Goal: Use online tool/utility: Utilize a website feature to perform a specific function

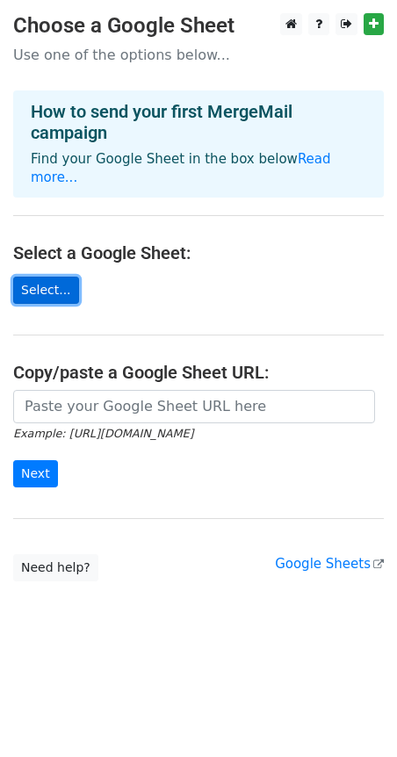
click at [47, 277] on link "Select..." at bounding box center [46, 290] width 66 height 27
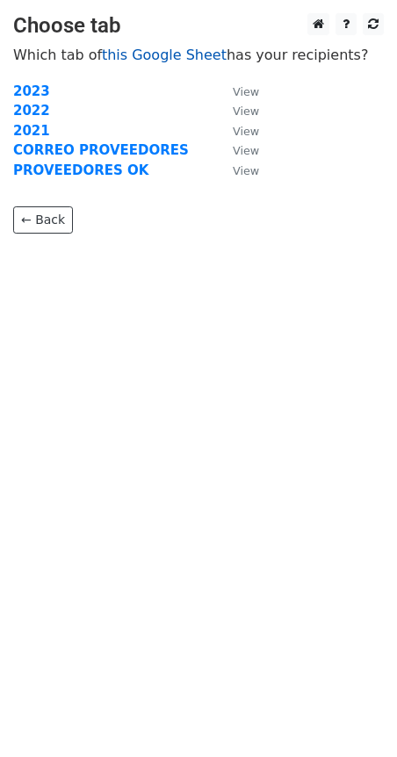
click at [152, 61] on link "this Google Sheet" at bounding box center [164, 55] width 125 height 17
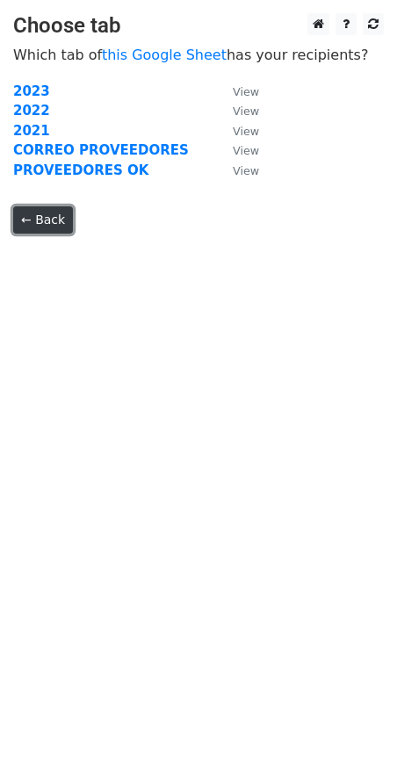
click at [53, 222] on link "← Back" at bounding box center [43, 219] width 60 height 27
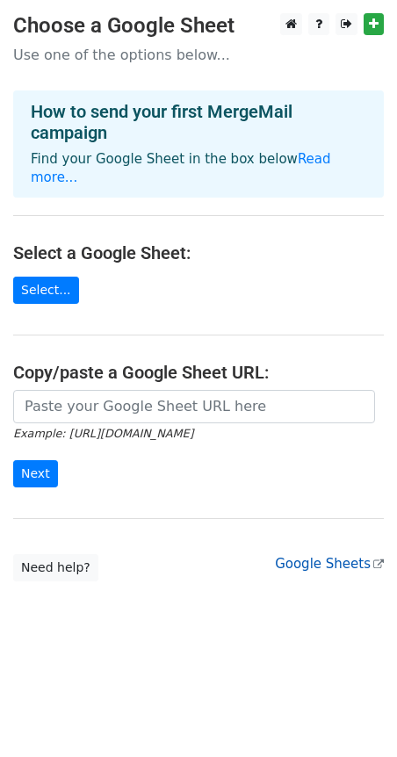
click at [344, 556] on link "Google Sheets" at bounding box center [329, 564] width 109 height 16
click at [32, 277] on link "Select..." at bounding box center [46, 290] width 66 height 27
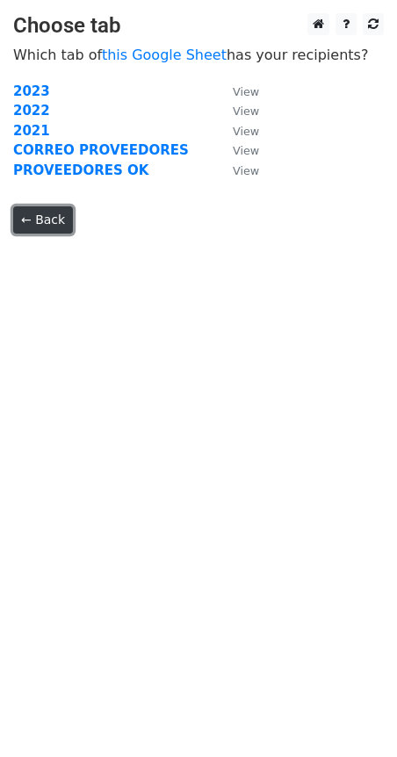
click at [55, 217] on link "← Back" at bounding box center [43, 219] width 60 height 27
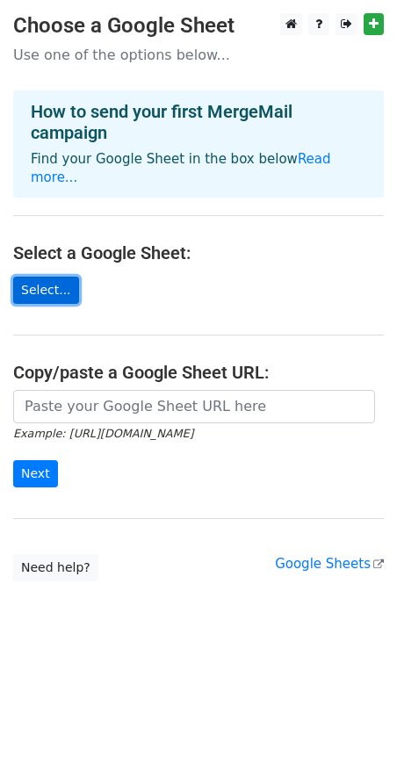
click at [53, 277] on link "Select..." at bounding box center [46, 290] width 66 height 27
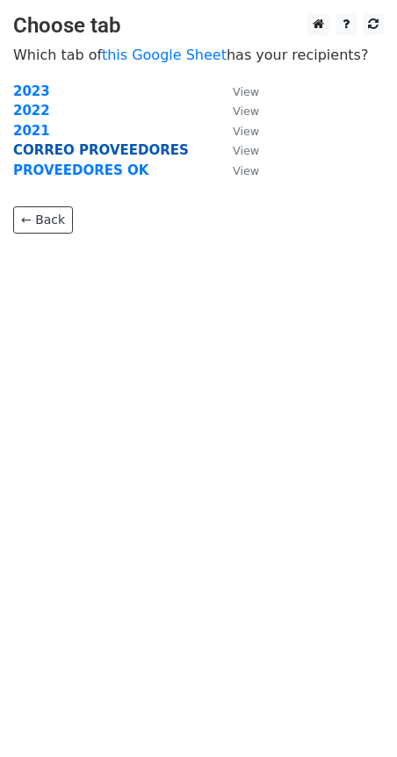
click at [49, 148] on strong "CORREO PROVEEDORES" at bounding box center [101, 150] width 176 height 16
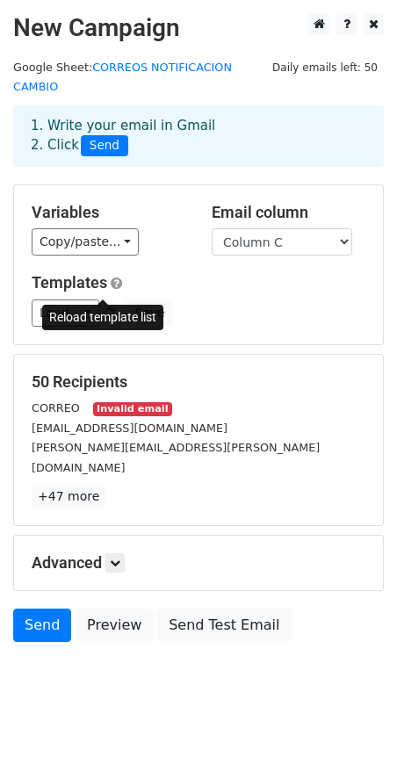
click at [104, 308] on span at bounding box center [109, 313] width 10 height 11
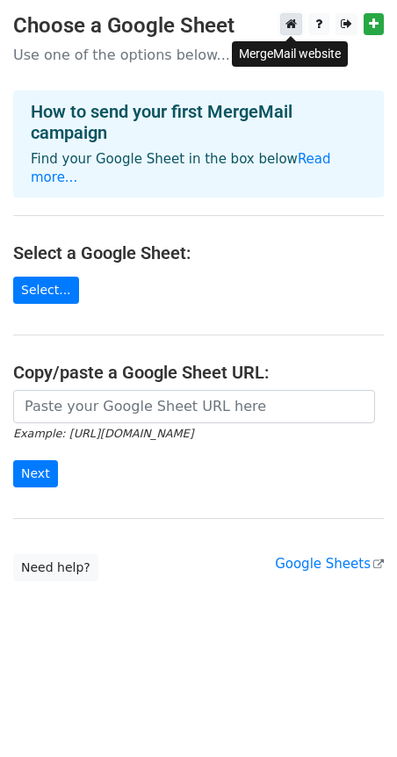
click at [290, 27] on icon at bounding box center [290, 24] width 11 height 12
click at [346, 24] on icon at bounding box center [346, 24] width 11 height 12
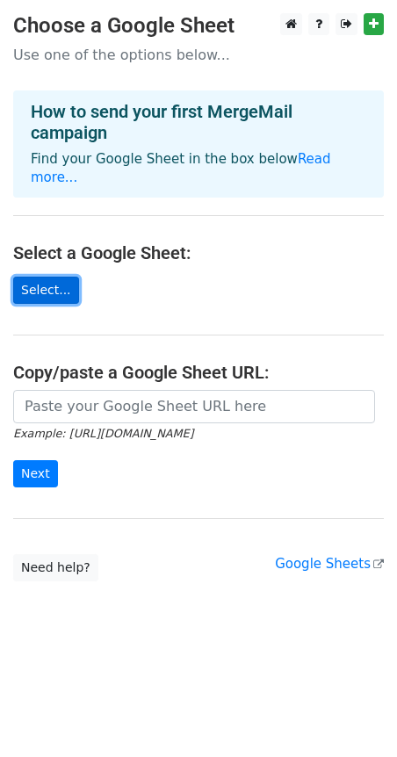
click at [47, 277] on link "Select..." at bounding box center [46, 290] width 66 height 27
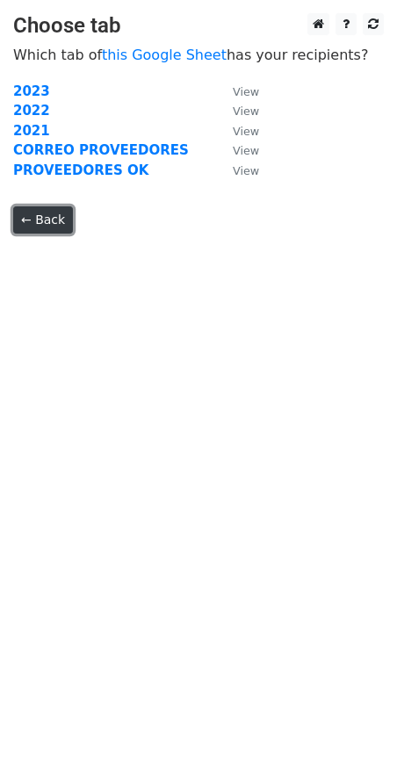
click at [46, 218] on link "← Back" at bounding box center [43, 219] width 60 height 27
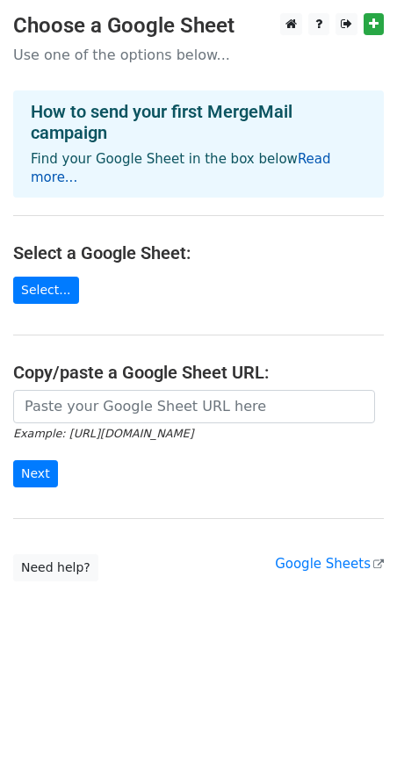
click at [321, 152] on link "Read more..." at bounding box center [181, 168] width 300 height 34
click at [44, 460] on input "Next" at bounding box center [35, 473] width 45 height 27
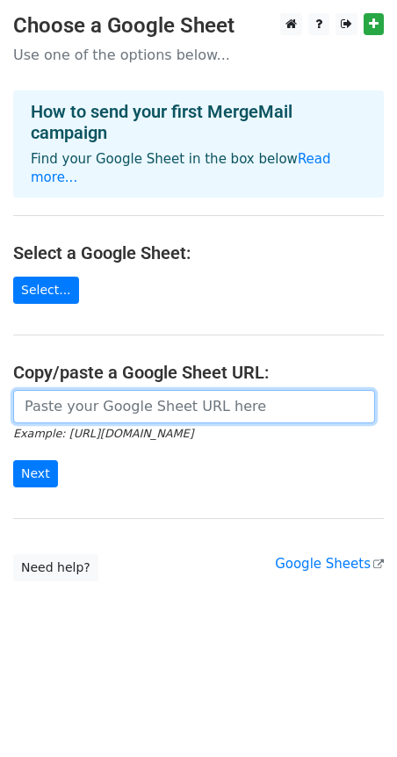
click at [78, 390] on input "url" at bounding box center [194, 406] width 362 height 33
click at [119, 397] on input "url" at bounding box center [194, 406] width 362 height 33
paste input "https://docs.google.com/spreadsheets/d/1t6WdnvprUefuqqCmngQhrdwkKFq6nsIrP07x7mm…"
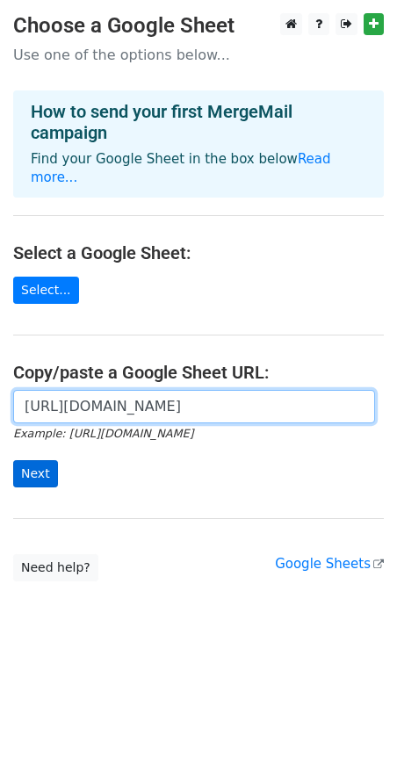
type input "https://docs.google.com/spreadsheets/d/1t6WdnvprUefuqqCmngQhrdwkKFq6nsIrP07x7mm…"
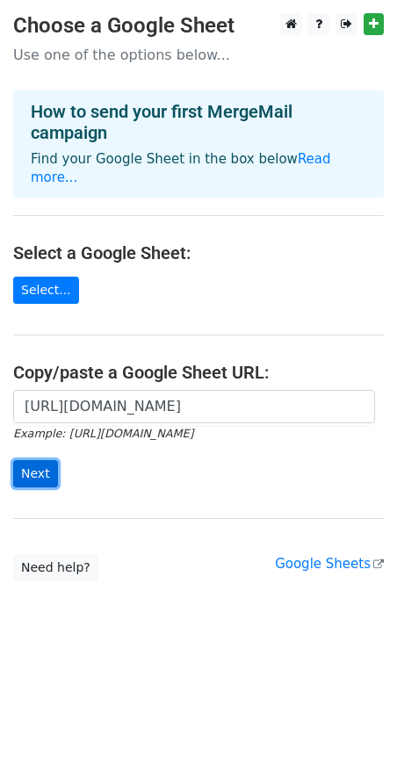
scroll to position [0, 0]
click at [48, 460] on input "Next" at bounding box center [35, 473] width 45 height 27
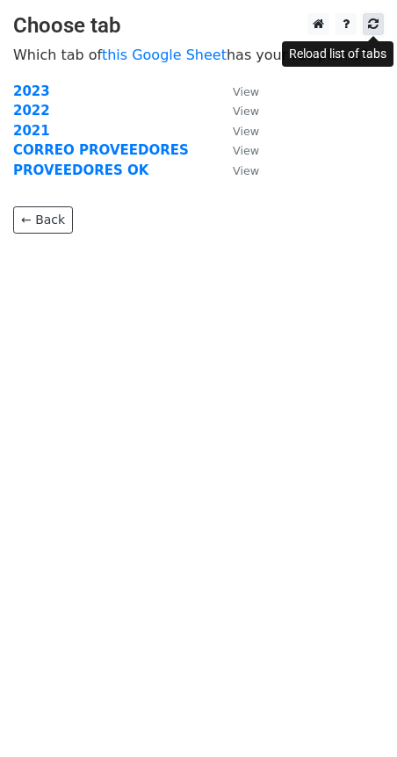
click at [374, 24] on icon at bounding box center [373, 24] width 11 height 12
click at [375, 28] on icon at bounding box center [373, 24] width 11 height 12
click at [374, 28] on icon at bounding box center [373, 24] width 11 height 12
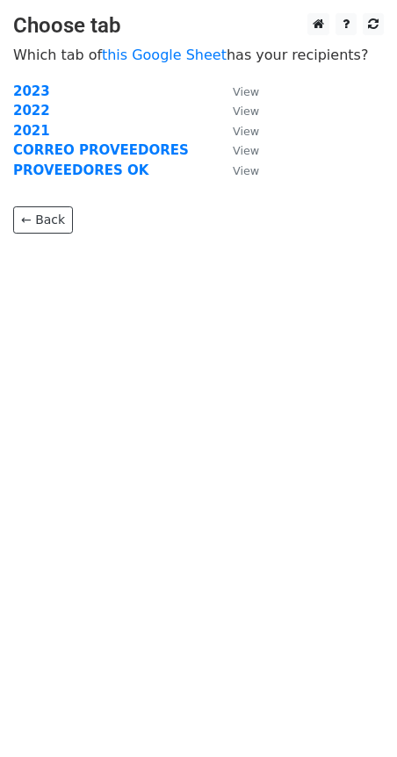
drag, startPoint x: 18, startPoint y: 52, endPoint x: 350, endPoint y: 50, distance: 332.8
click at [350, 50] on p "Which tab of this Google Sheet has your recipients?" at bounding box center [198, 55] width 371 height 18
copy p "Which tab of this Google Sheet has your recipients?"
click at [351, 26] on link at bounding box center [345, 24] width 21 height 22
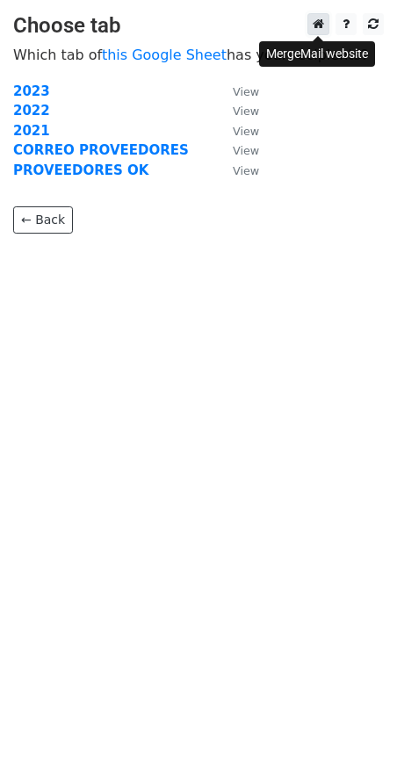
click at [316, 30] on icon at bounding box center [318, 24] width 11 height 12
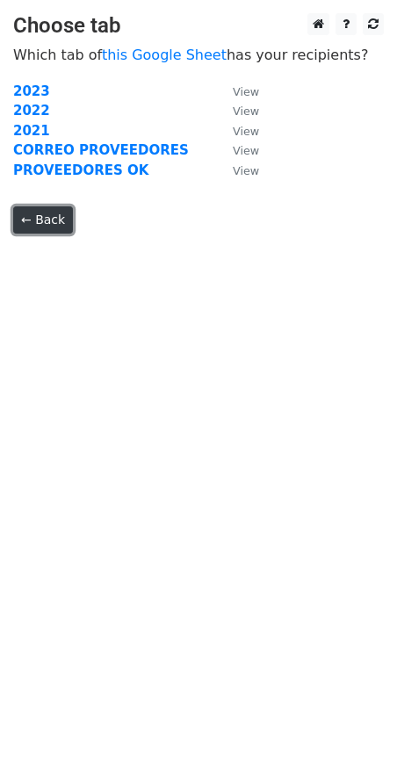
click at [52, 220] on link "← Back" at bounding box center [43, 219] width 60 height 27
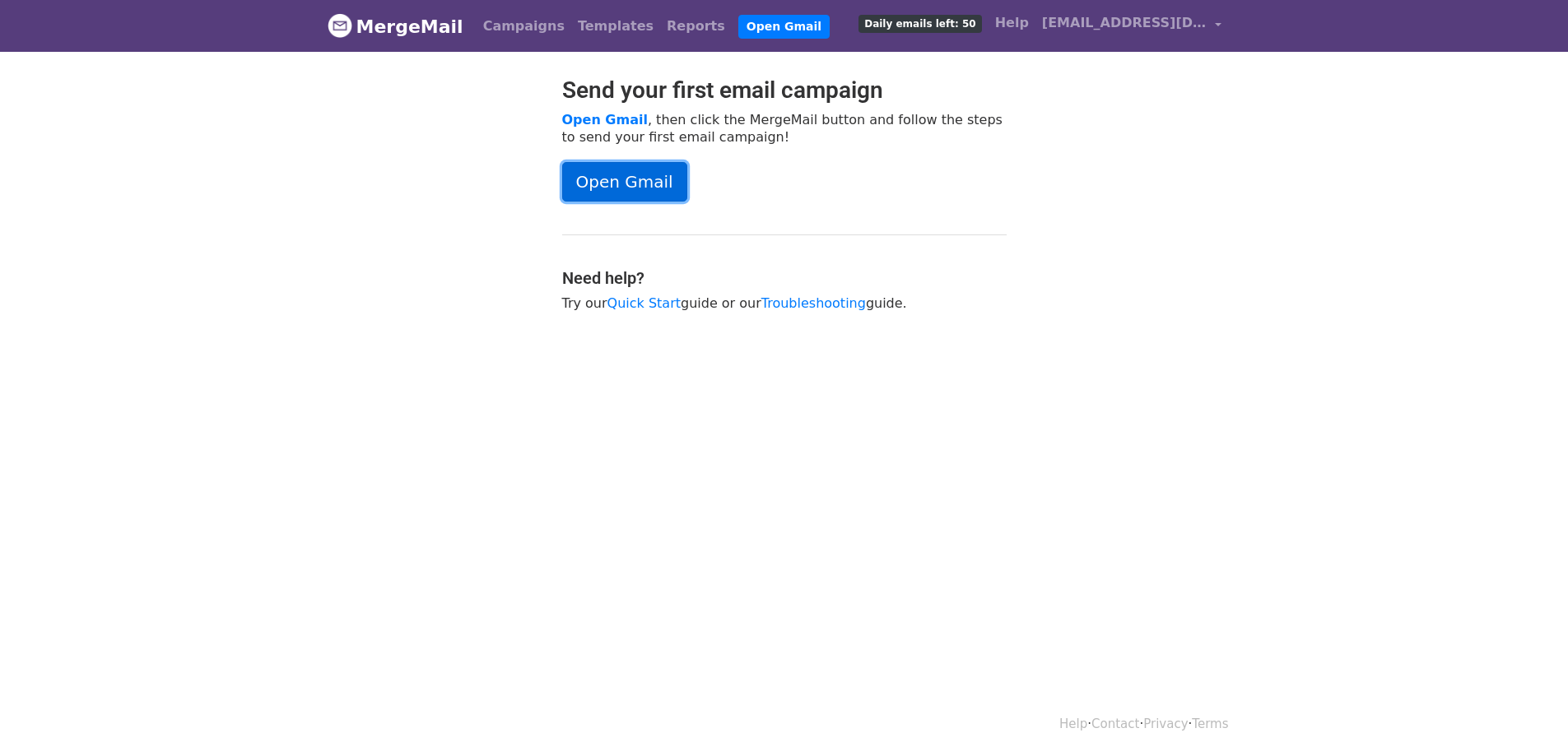
click at [598, 190] on link "Open Gmail" at bounding box center [624, 182] width 125 height 39
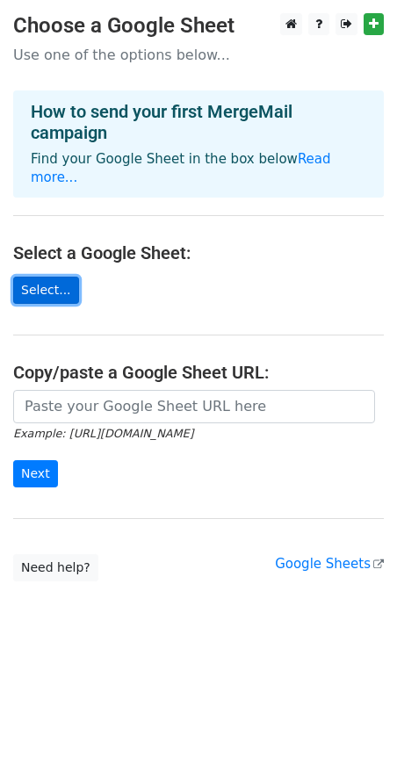
click at [42, 277] on link "Select..." at bounding box center [46, 290] width 66 height 27
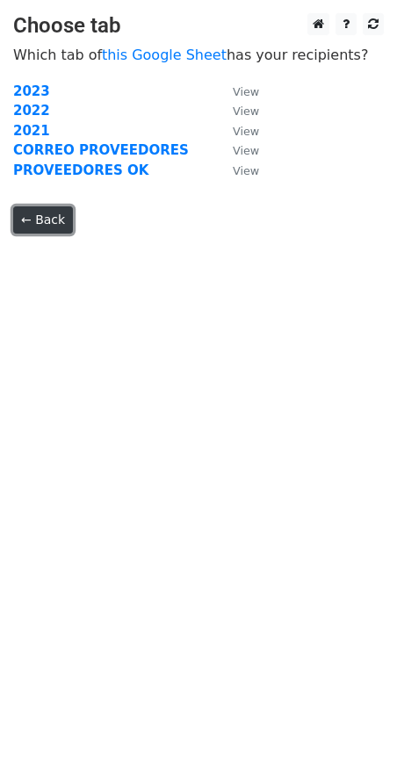
click at [51, 218] on link "← Back" at bounding box center [43, 219] width 60 height 27
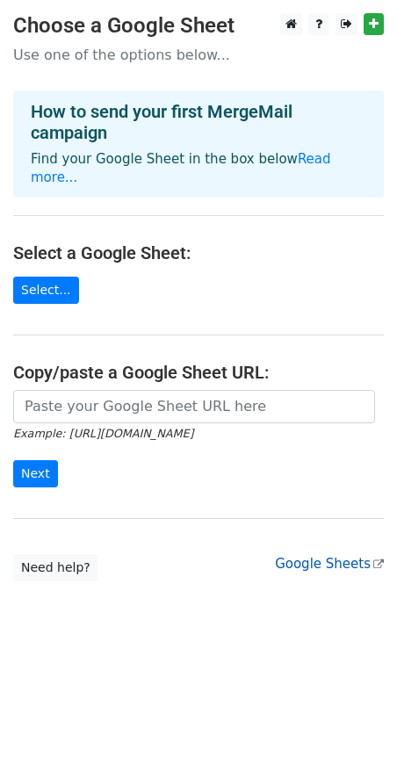
click at [354, 556] on link "Google Sheets" at bounding box center [329, 564] width 109 height 16
click at [48, 554] on link "Need help?" at bounding box center [55, 567] width 85 height 27
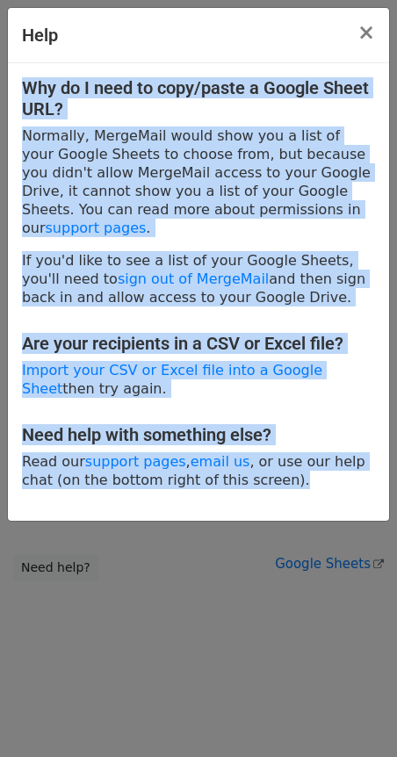
drag, startPoint x: 287, startPoint y: 469, endPoint x: 20, endPoint y: 81, distance: 471.0
click at [20, 81] on div "Why do I need to copy/paste a Google Sheet URL? Normally, MergeMail would show …" at bounding box center [198, 291] width 381 height 457
copy div "Why do I need to copy/paste a Google Sheet URL? Normally, MergeMail would show …"
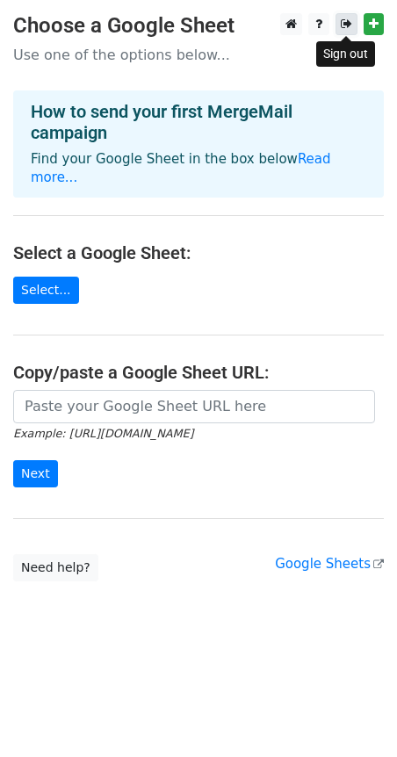
click at [342, 25] on icon at bounding box center [346, 24] width 11 height 12
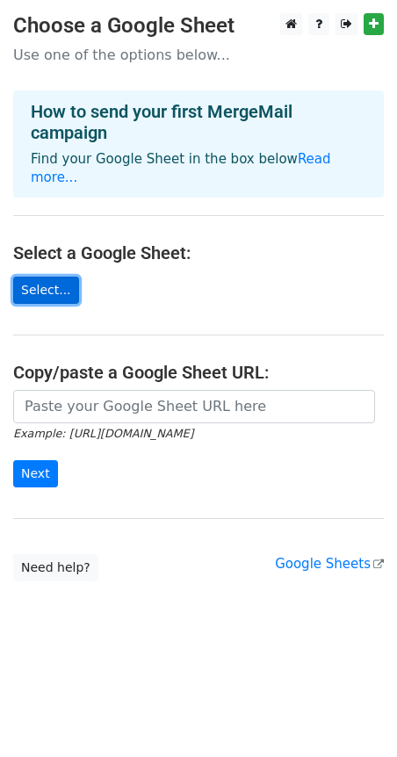
click at [37, 277] on link "Select..." at bounding box center [46, 290] width 66 height 27
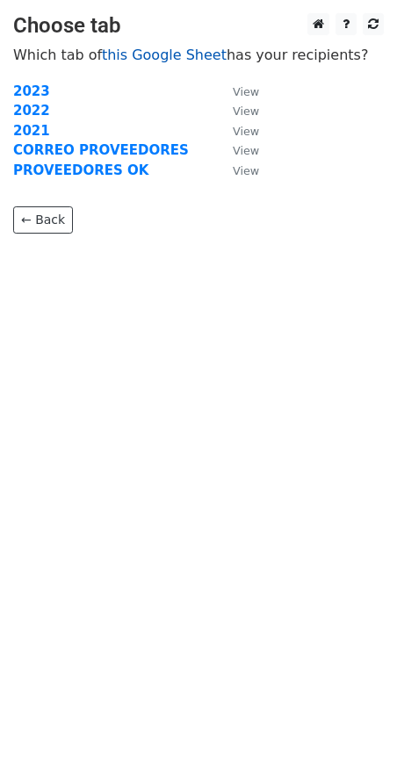
click at [135, 58] on link "this Google Sheet" at bounding box center [164, 55] width 125 height 17
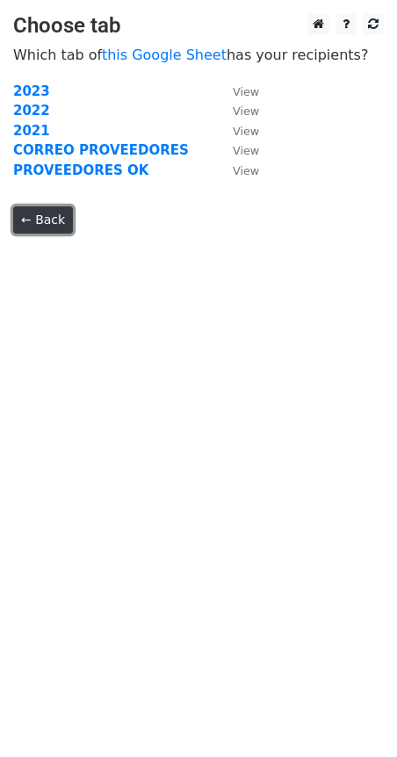
click at [46, 226] on link "← Back" at bounding box center [43, 219] width 60 height 27
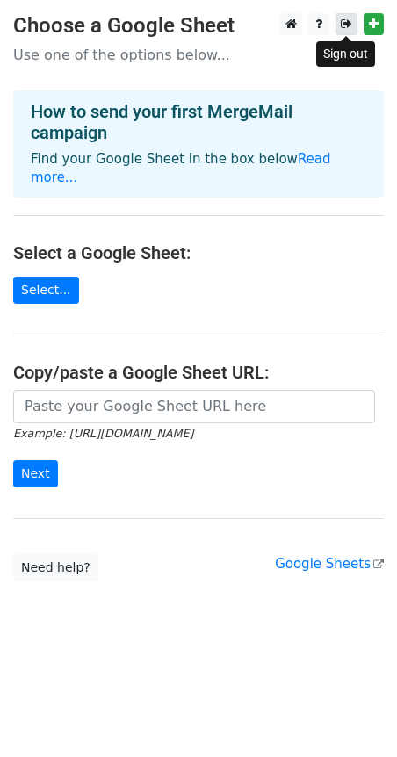
click at [344, 26] on icon at bounding box center [346, 24] width 11 height 12
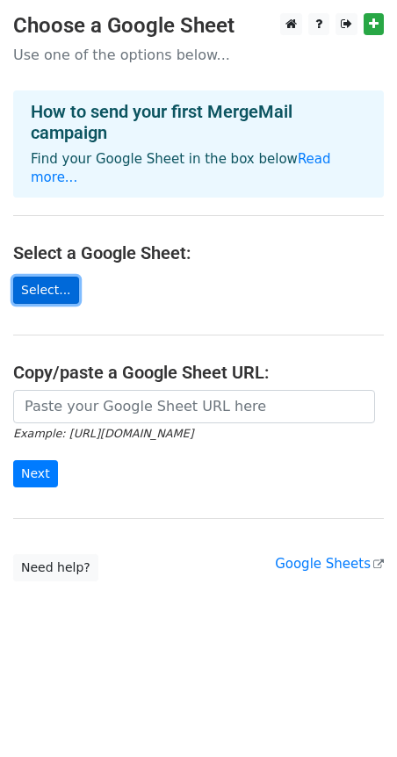
click at [51, 277] on link "Select..." at bounding box center [46, 290] width 66 height 27
